Goal: Navigation & Orientation: Find specific page/section

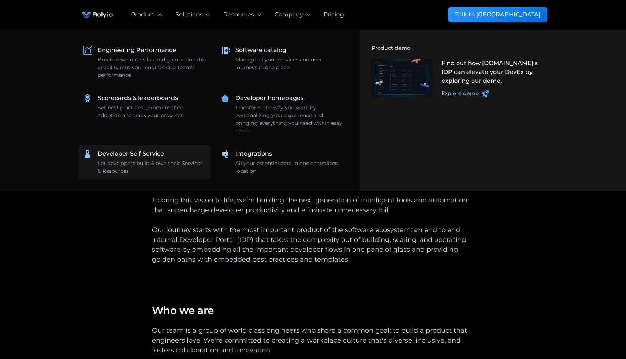
click at [183, 157] on div "Developer Self Service Let developers build & own their Services & Resources" at bounding box center [152, 162] width 108 height 26
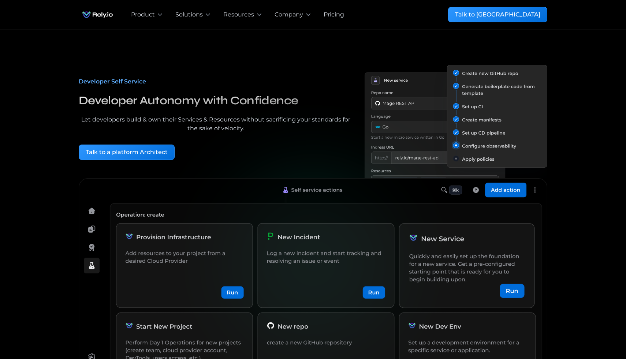
click at [334, 21] on div "Pricing" at bounding box center [338, 14] width 41 height 29
click at [334, 15] on div "Pricing" at bounding box center [334, 14] width 21 height 9
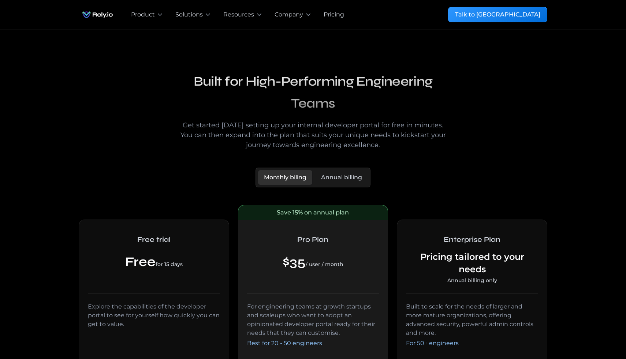
click at [98, 15] on img "home" at bounding box center [98, 14] width 38 height 15
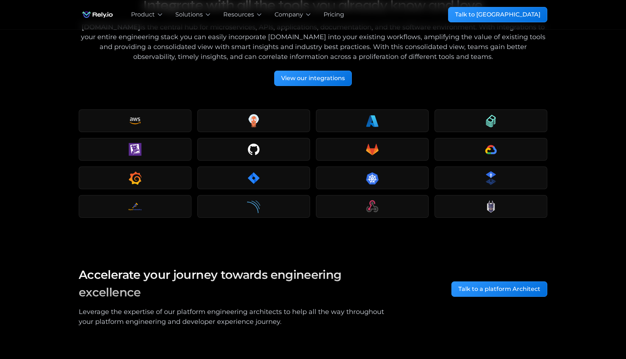
scroll to position [722, 0]
